Goal: Information Seeking & Learning: Learn about a topic

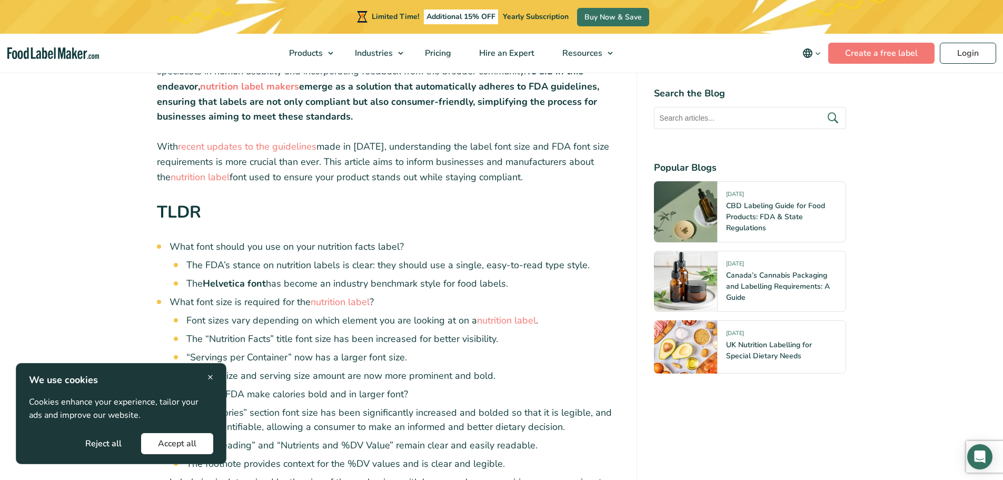
scroll to position [421, 0]
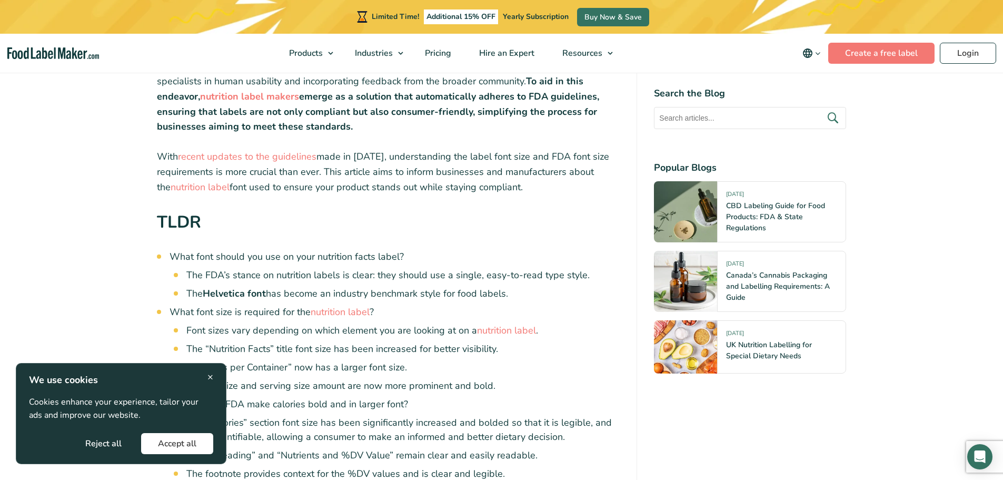
click at [205, 374] on div "× We use cookies Cookies enhance your experience, tailor your ads and improve o…" at bounding box center [121, 413] width 184 height 81
click at [213, 372] on div "× We use cookies Cookies enhance your experience, tailor your ads and improve o…" at bounding box center [121, 413] width 211 height 101
click at [211, 381] on span "×" at bounding box center [210, 377] width 6 height 14
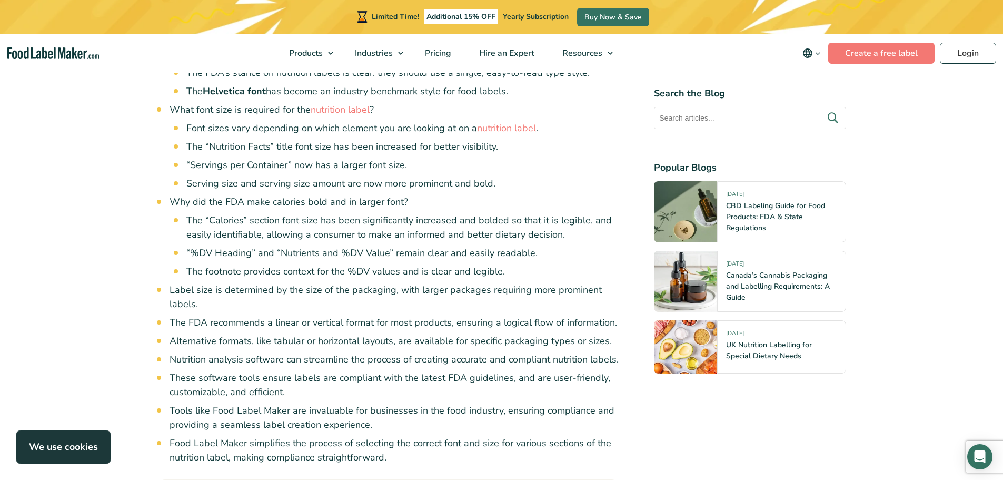
scroll to position [632, 0]
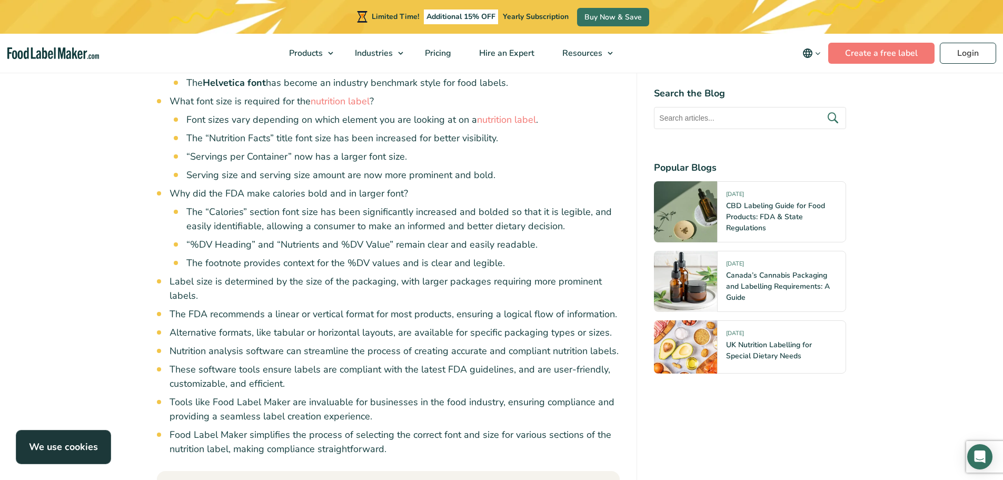
click at [271, 149] on ul "Font sizes vary depending on which element you are looking at on a nutrition la…" at bounding box center [403, 148] width 434 height 70
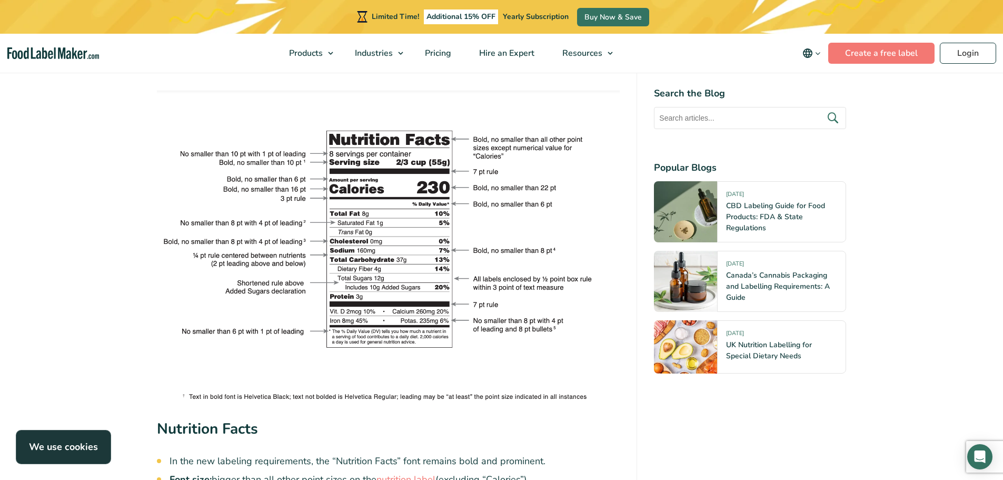
scroll to position [1745, 0]
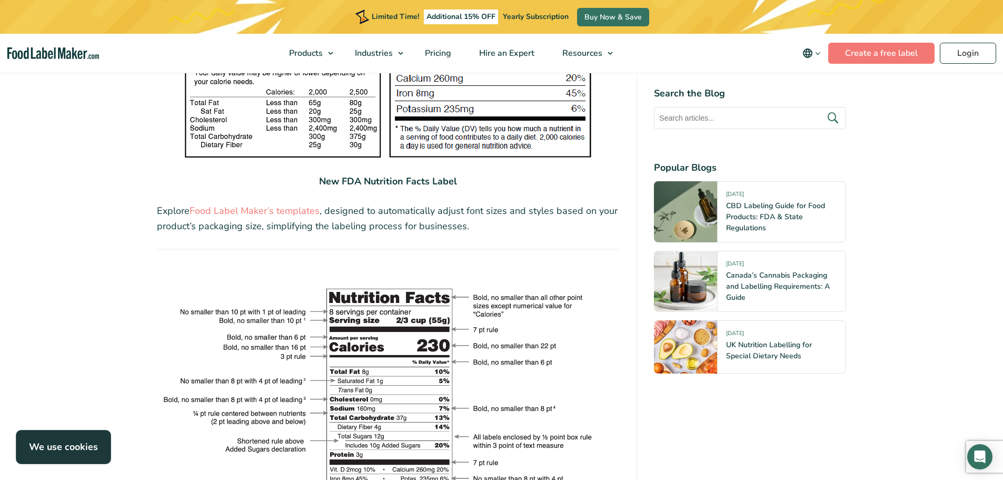
click at [219, 204] on p "Explore Food Label Maker’s templates , designed to automatically adjust font si…" at bounding box center [388, 218] width 463 height 31
click at [225, 211] on link "Food Label Maker’s templates" at bounding box center [255, 210] width 130 height 13
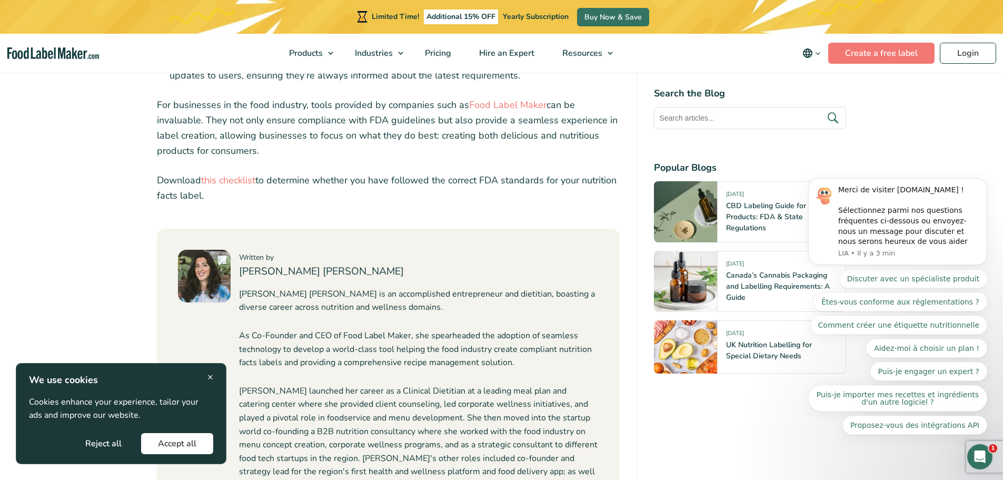
scroll to position [4272, 0]
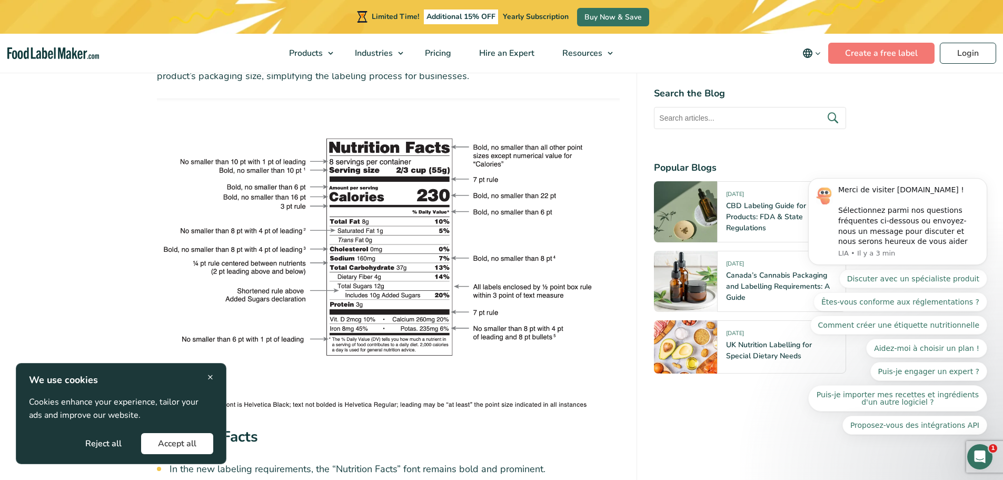
scroll to position [1896, 0]
click at [308, 273] on img at bounding box center [388, 253] width 463 height 312
click at [209, 371] on span "×" at bounding box center [210, 377] width 6 height 14
